Goal: Find contact information: Find contact information

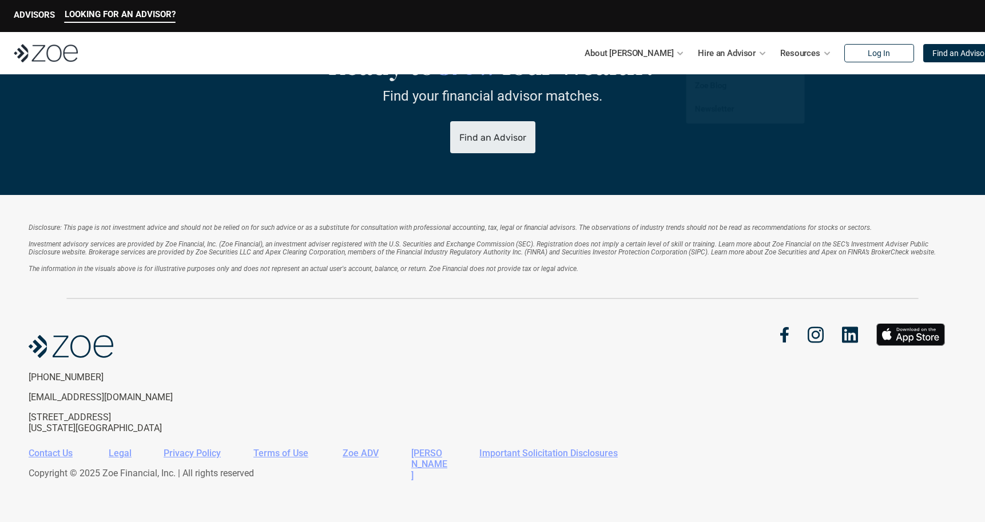
scroll to position [2402, 0]
click at [66, 450] on link "Contact Us" at bounding box center [51, 453] width 44 height 11
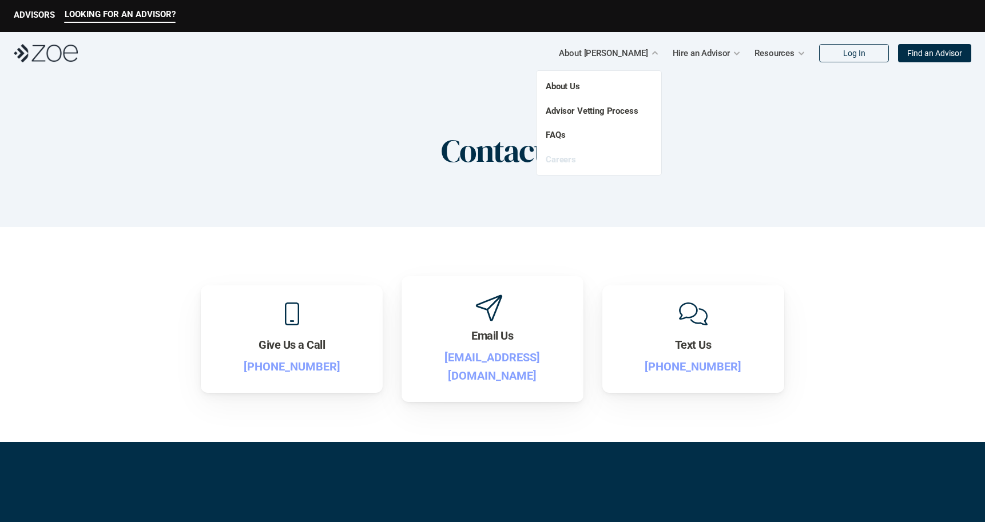
click at [558, 155] on link "Careers" at bounding box center [561, 159] width 30 height 10
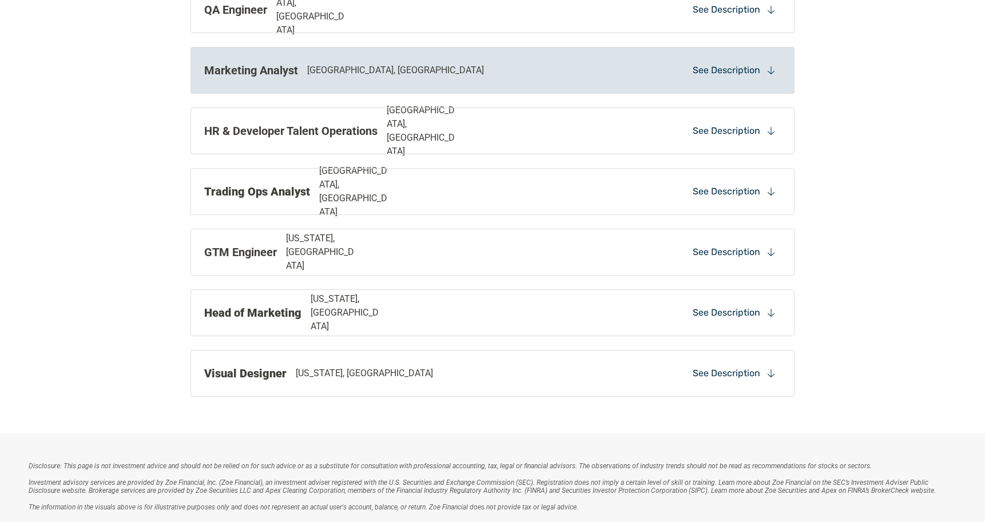
scroll to position [926, 0]
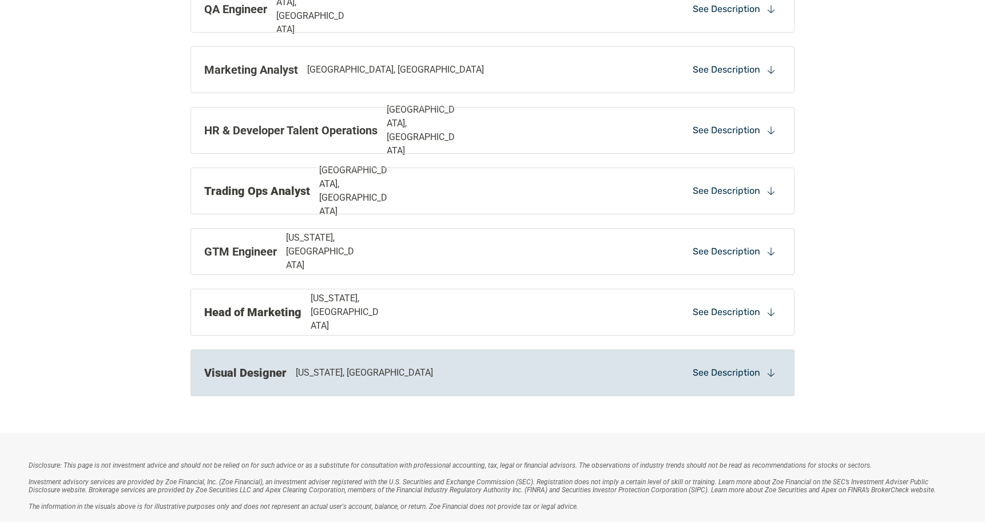
click at [340, 376] on p "[US_STATE], [GEOGRAPHIC_DATA]" at bounding box center [364, 373] width 137 height 14
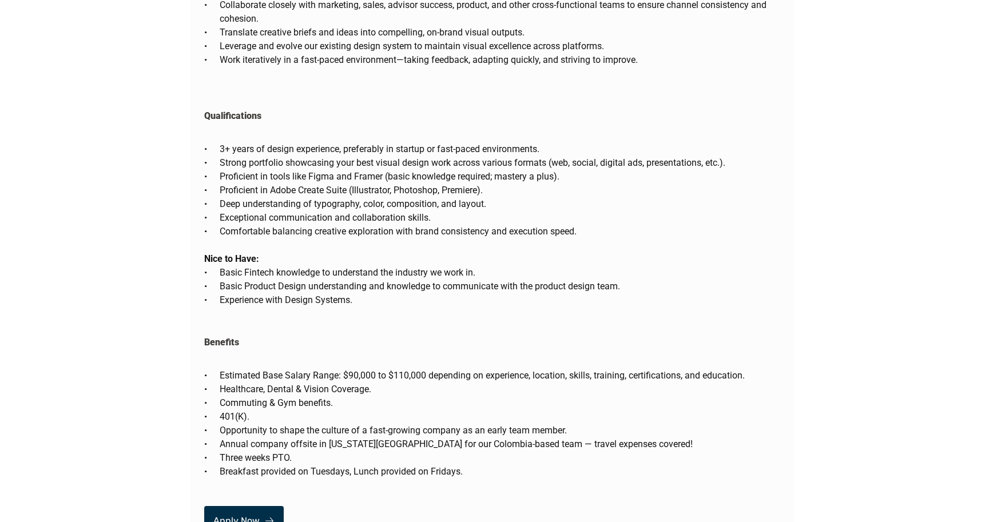
scroll to position [2115, 0]
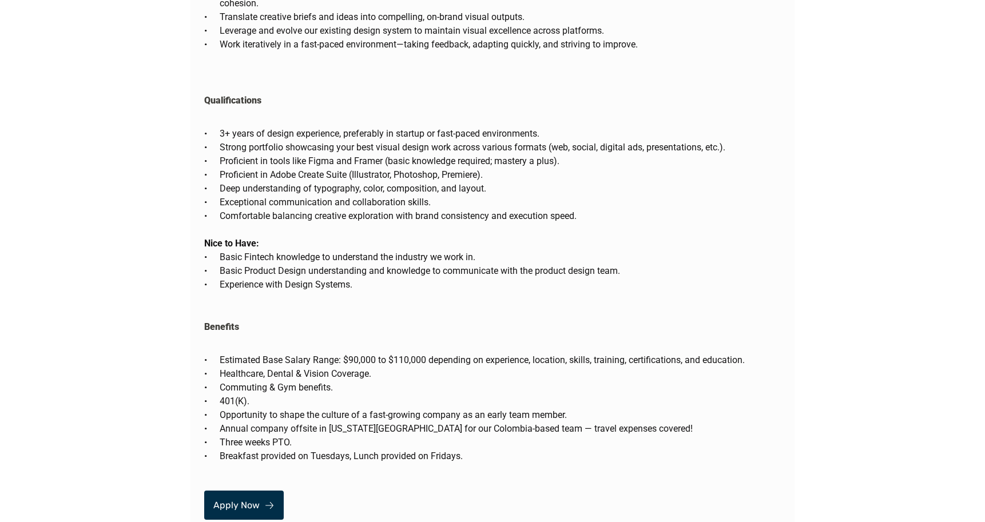
click at [274, 491] on link "Apply Now" at bounding box center [244, 505] width 80 height 29
